Goal: Check status: Check status

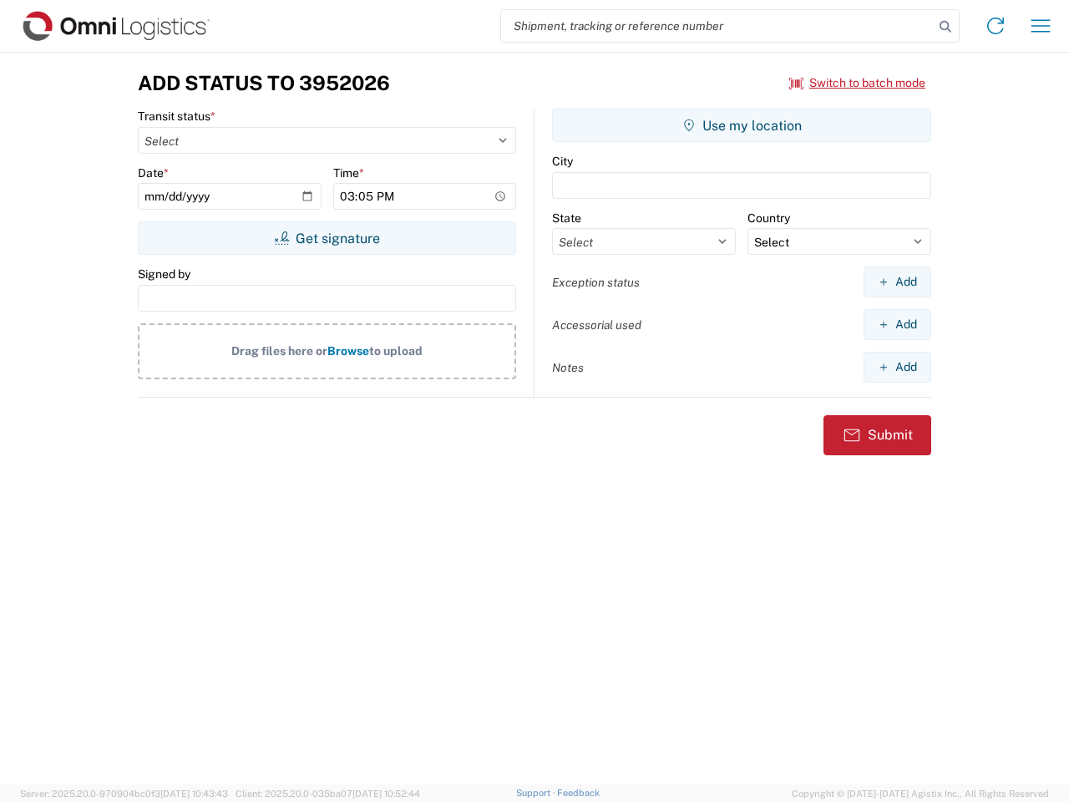
click at [717, 26] on input "search" at bounding box center [717, 26] width 433 height 32
click at [945, 27] on icon at bounding box center [945, 26] width 23 height 23
click at [995, 26] on icon at bounding box center [995, 26] width 27 height 27
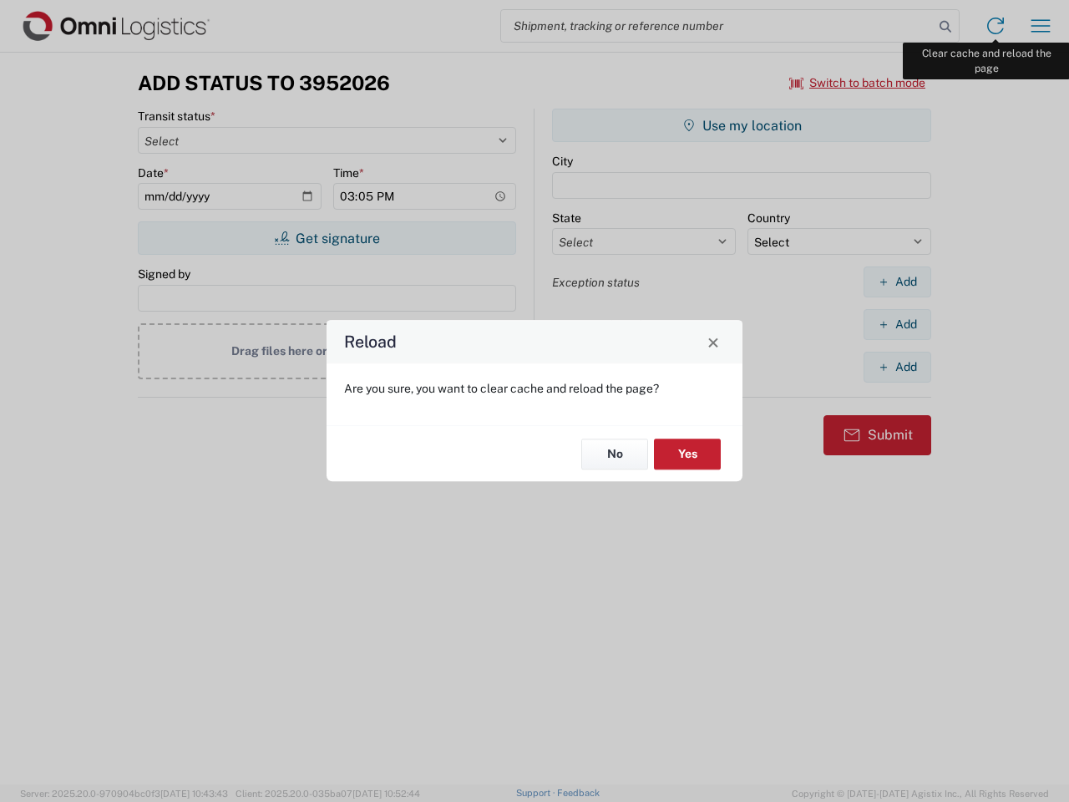
click at [1041, 26] on div "Reload Are you sure, you want to clear cache and reload the page? No Yes" at bounding box center [534, 401] width 1069 height 802
click at [858, 83] on div "Reload Are you sure, you want to clear cache and reload the page? No Yes" at bounding box center [534, 401] width 1069 height 802
click at [327, 238] on div "Reload Are you sure, you want to clear cache and reload the page? No Yes" at bounding box center [534, 401] width 1069 height 802
click at [742, 125] on div "Reload Are you sure, you want to clear cache and reload the page? No Yes" at bounding box center [534, 401] width 1069 height 802
click at [897, 281] on div "Reload Are you sure, you want to clear cache and reload the page? No Yes" at bounding box center [534, 401] width 1069 height 802
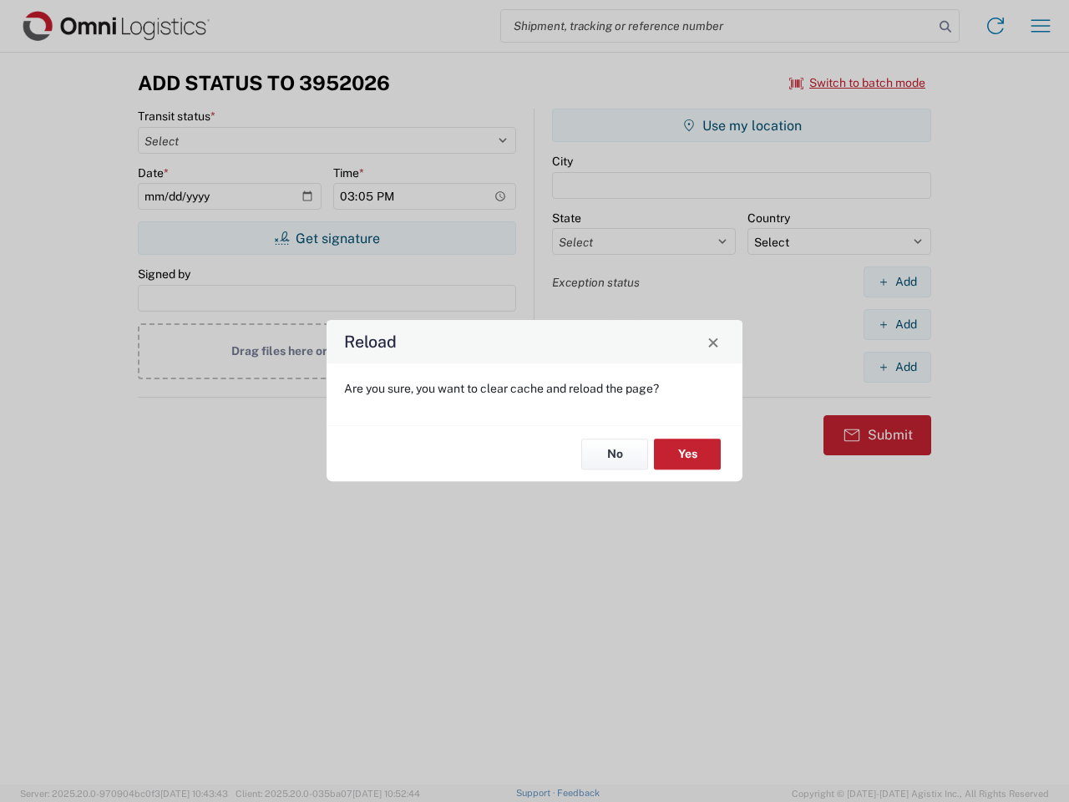
click at [897, 324] on div "Reload Are you sure, you want to clear cache and reload the page? No Yes" at bounding box center [534, 401] width 1069 height 802
click at [897, 367] on div "Reload Are you sure, you want to clear cache and reload the page? No Yes" at bounding box center [534, 401] width 1069 height 802
